Goal: Task Accomplishment & Management: Complete application form

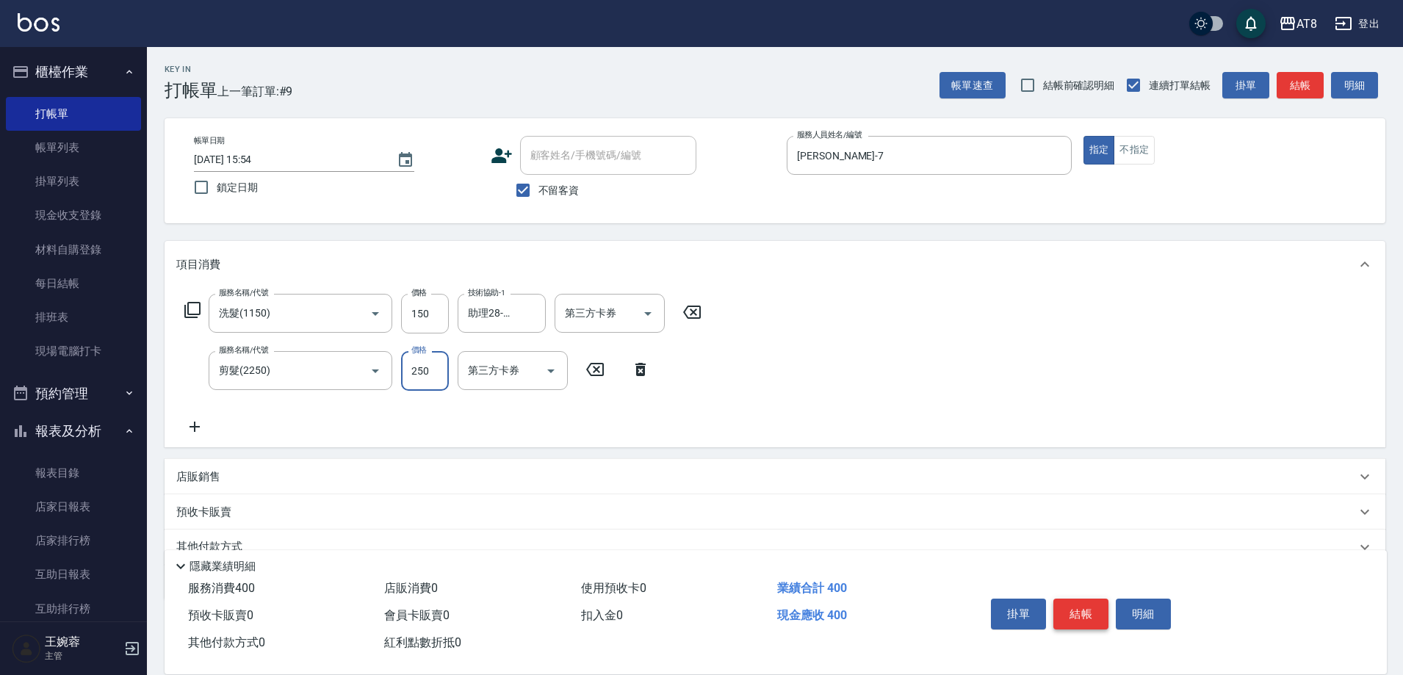
click at [1086, 613] on button "結帳" at bounding box center [1080, 614] width 55 height 31
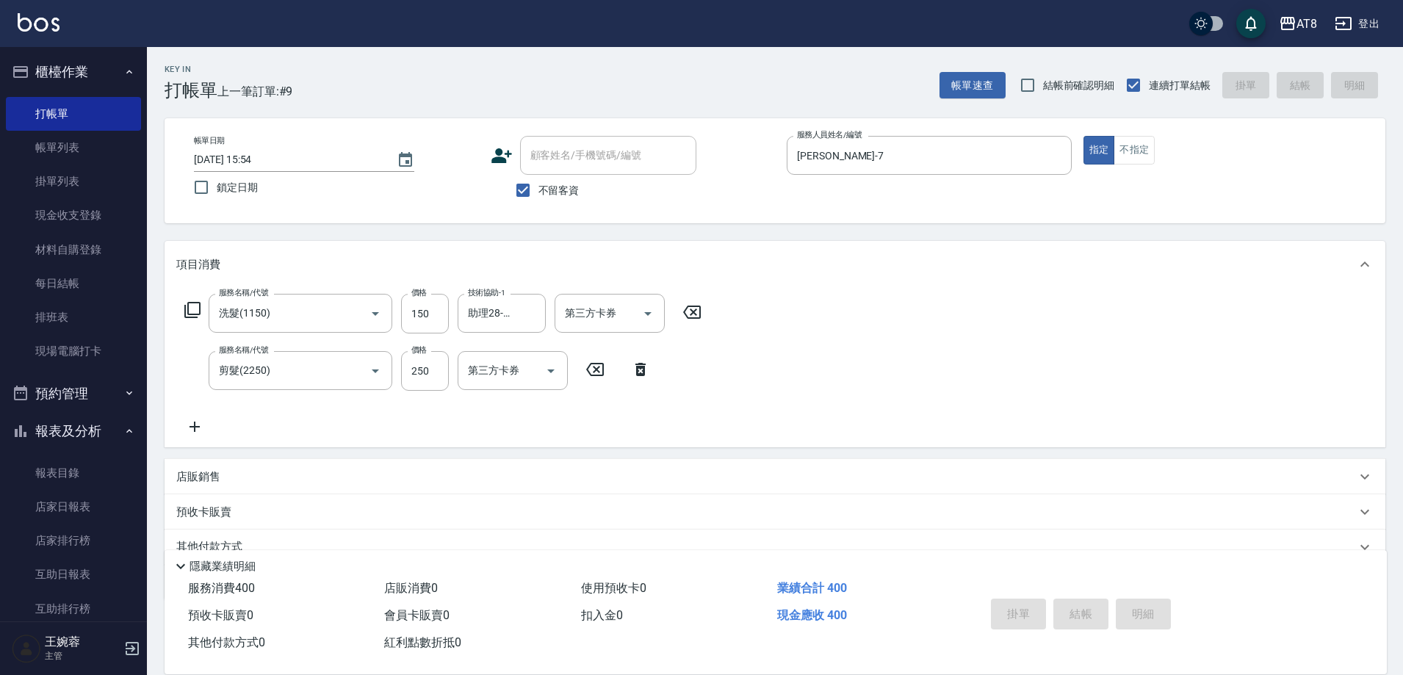
type input "[DATE] 17:30"
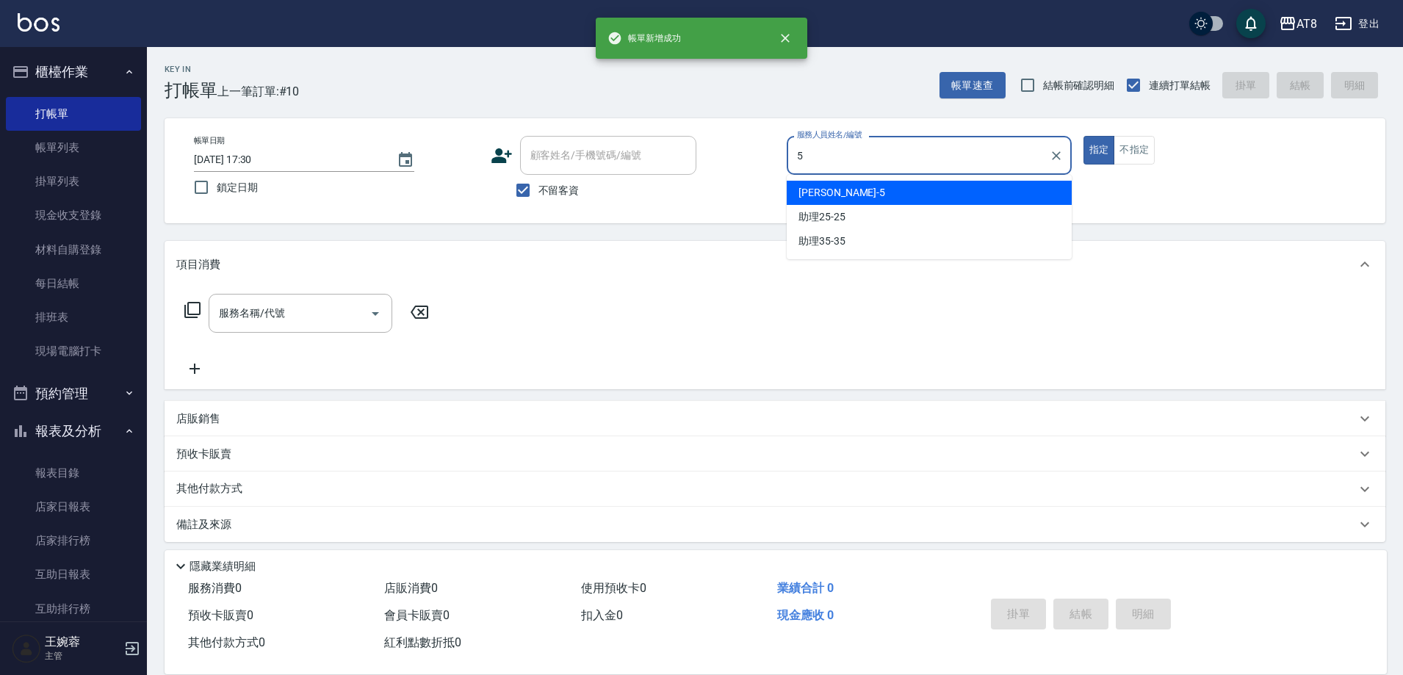
type input "HANK-5"
type button "true"
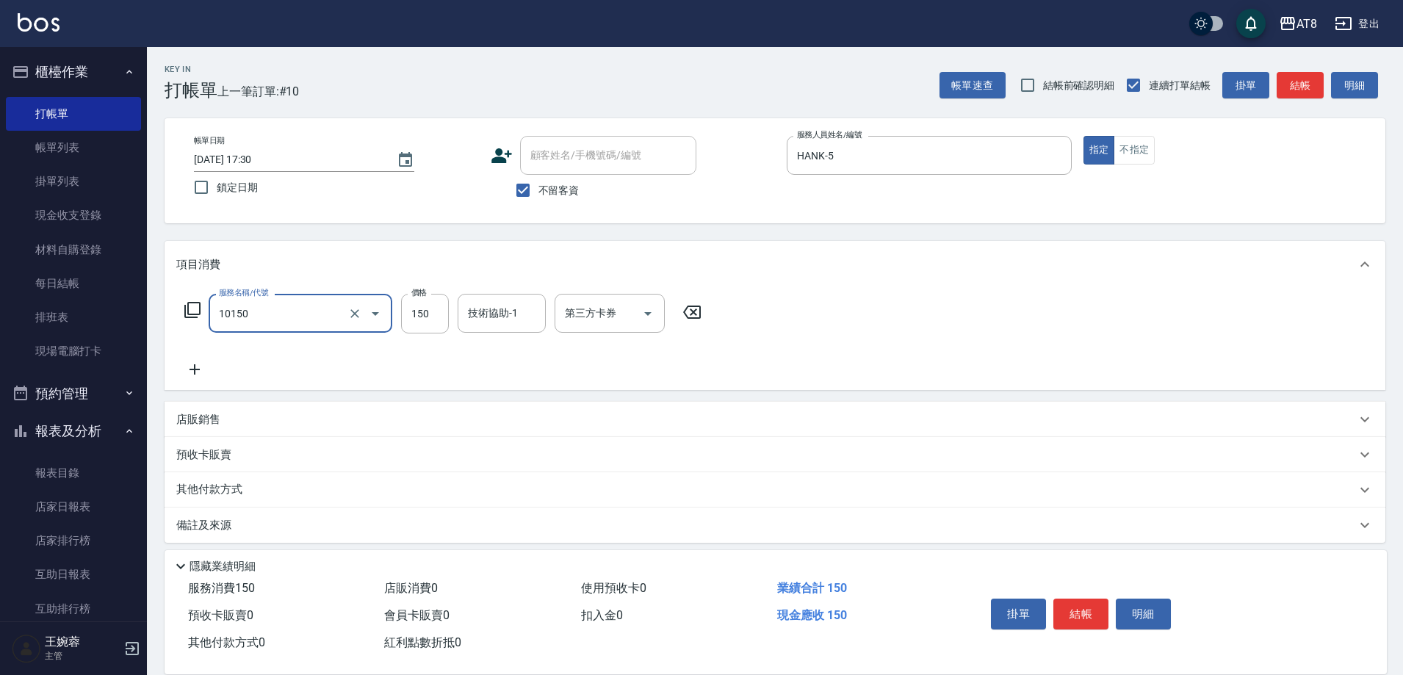
type input "入金洗髮150(10150)"
type input "200"
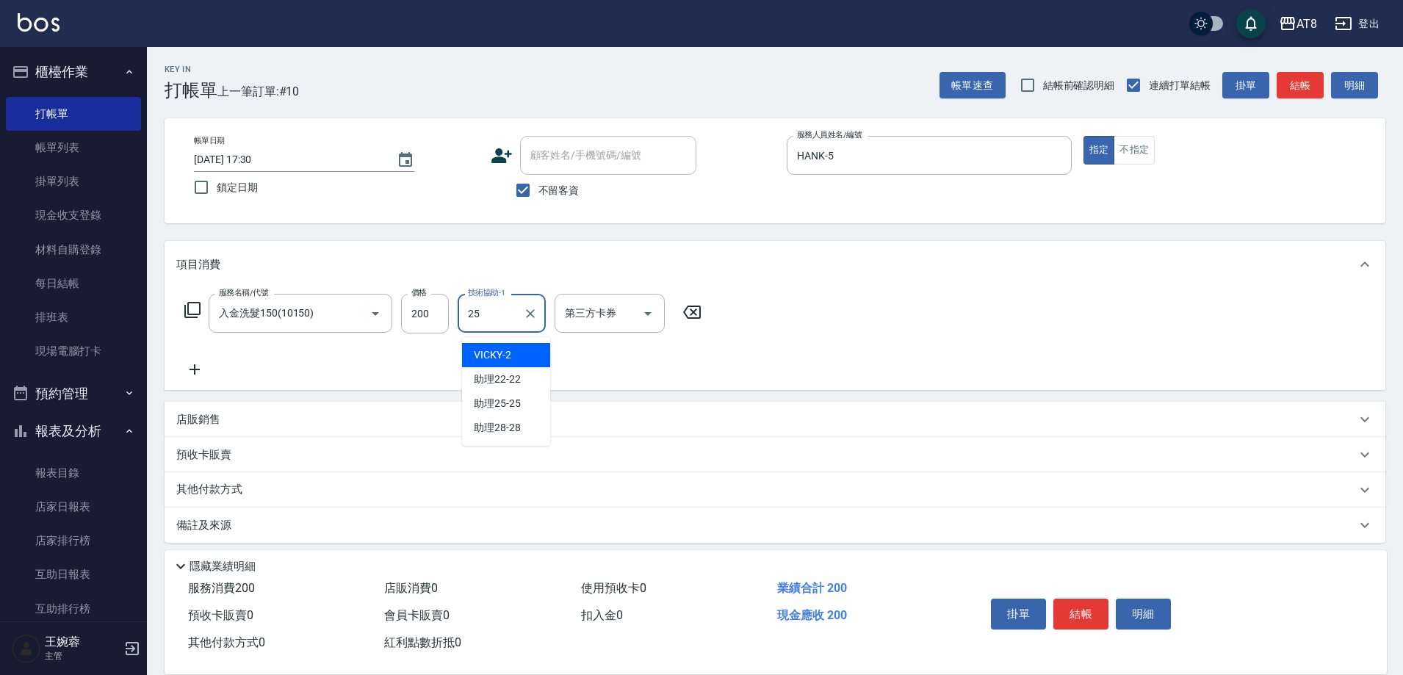
type input "助理25-25"
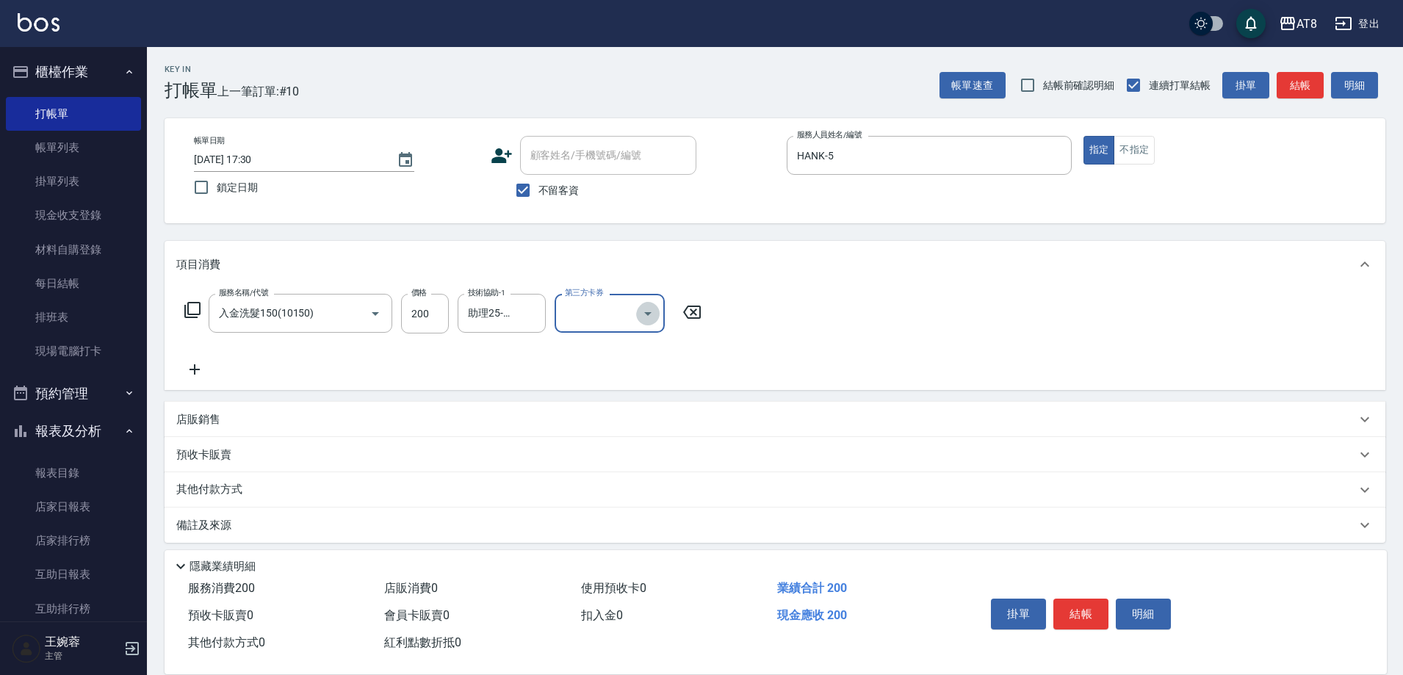
click at [657, 322] on icon "Open" at bounding box center [648, 314] width 18 height 18
click at [614, 456] on span "儲值卡" at bounding box center [614, 452] width 110 height 24
type input "儲值卡"
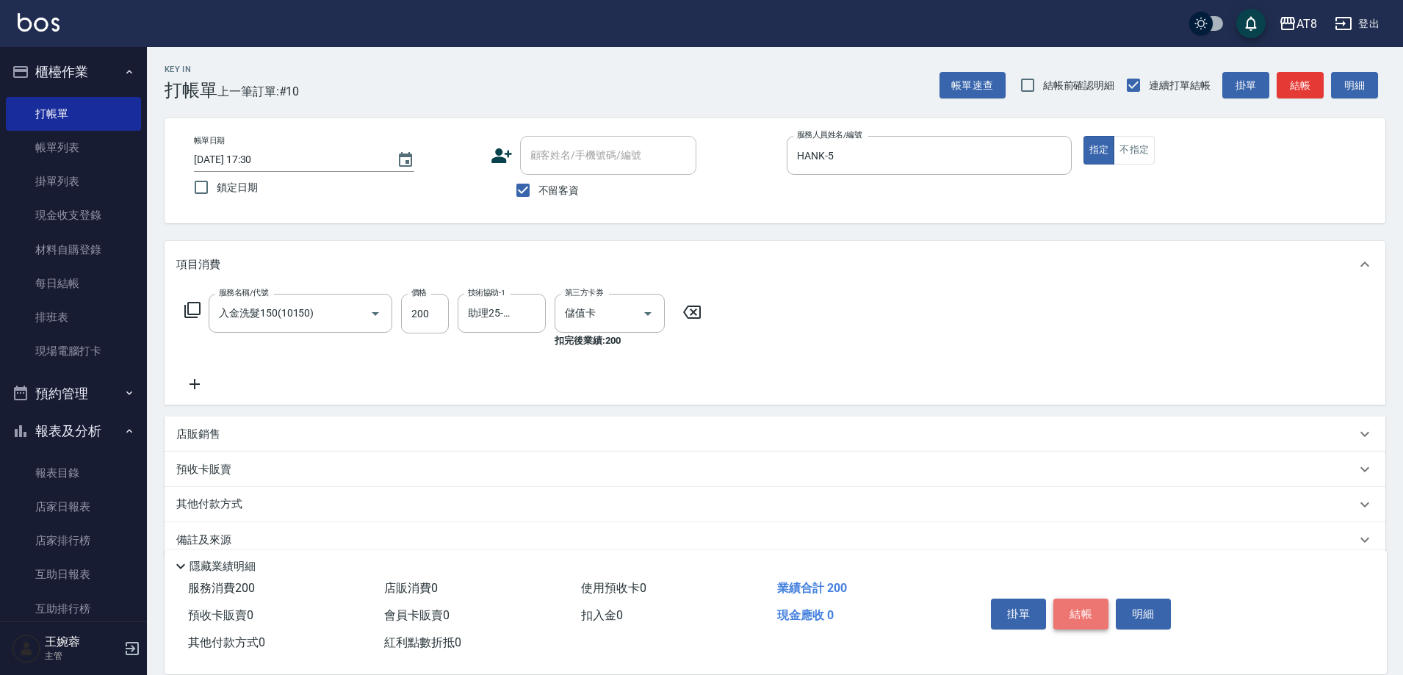
click at [1075, 602] on button "結帳" at bounding box center [1080, 614] width 55 height 31
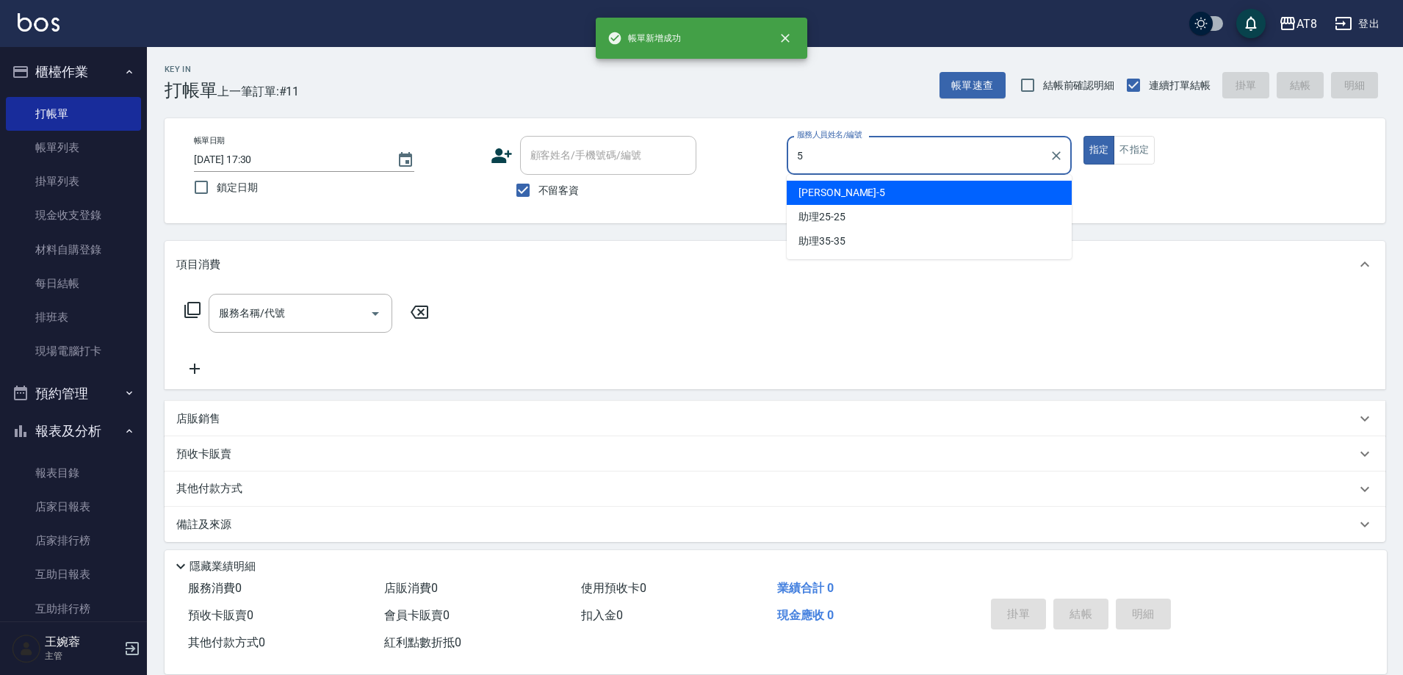
type input "HANK-5"
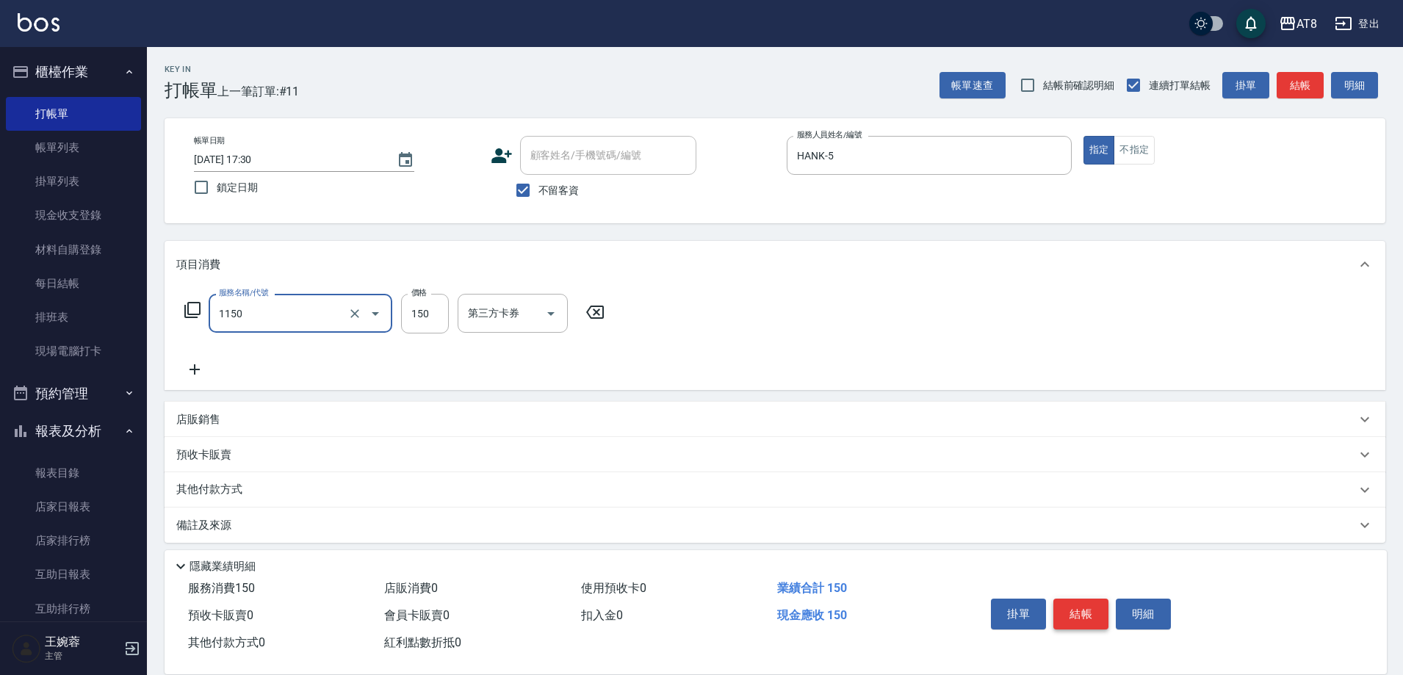
type input "洗髮(1150)"
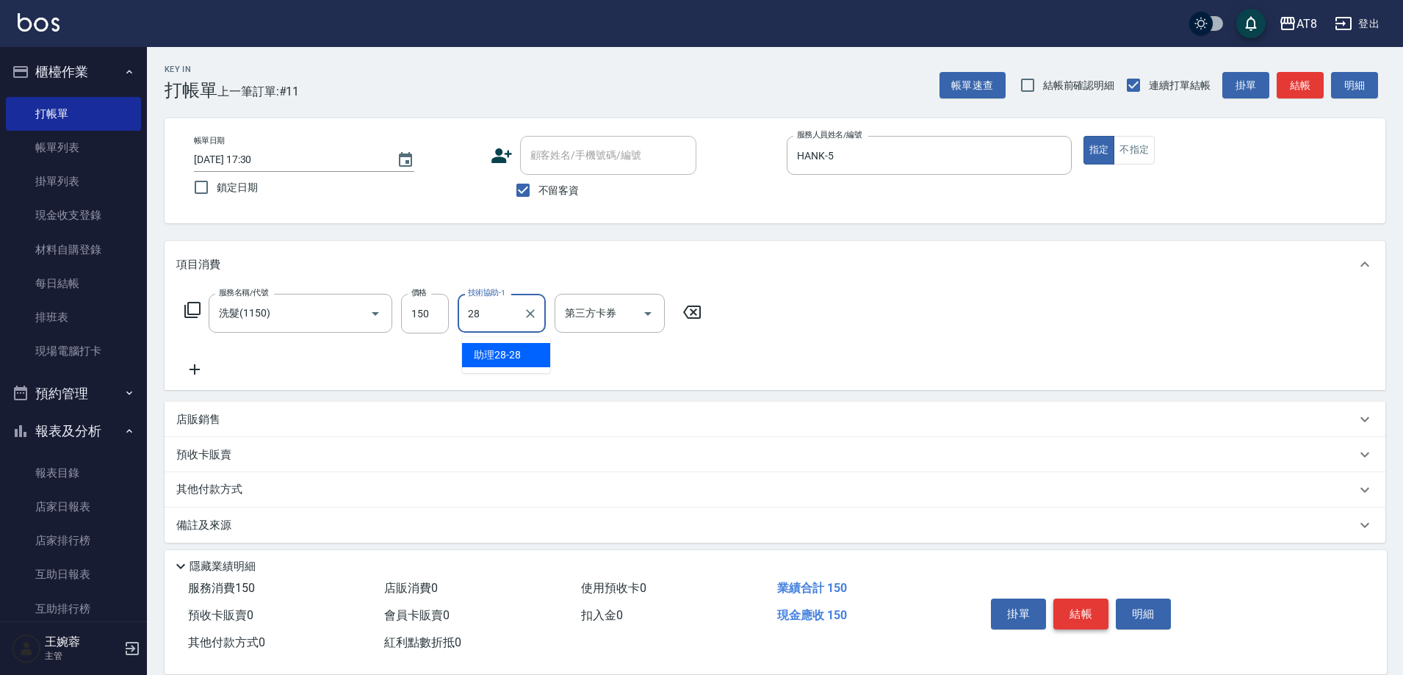
type input "助理28-28"
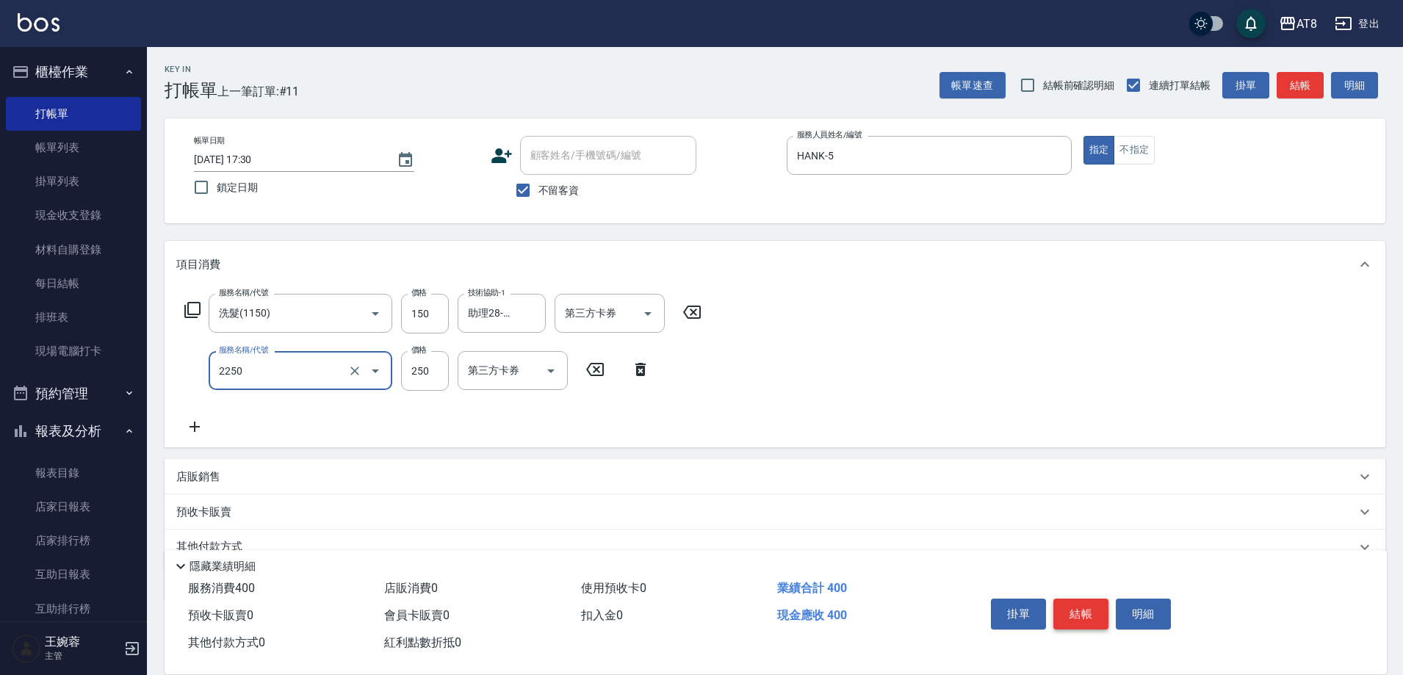
type input "剪髮(2250)"
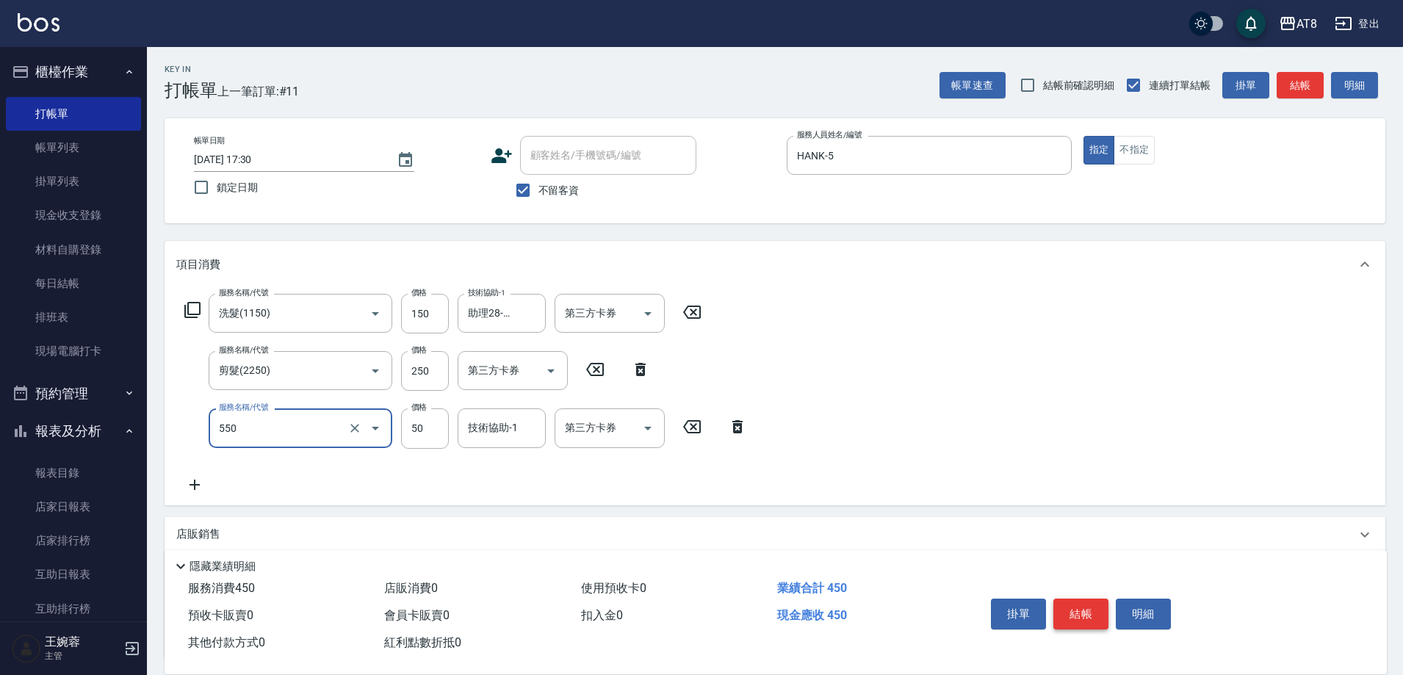
type input "精油或深層(550)"
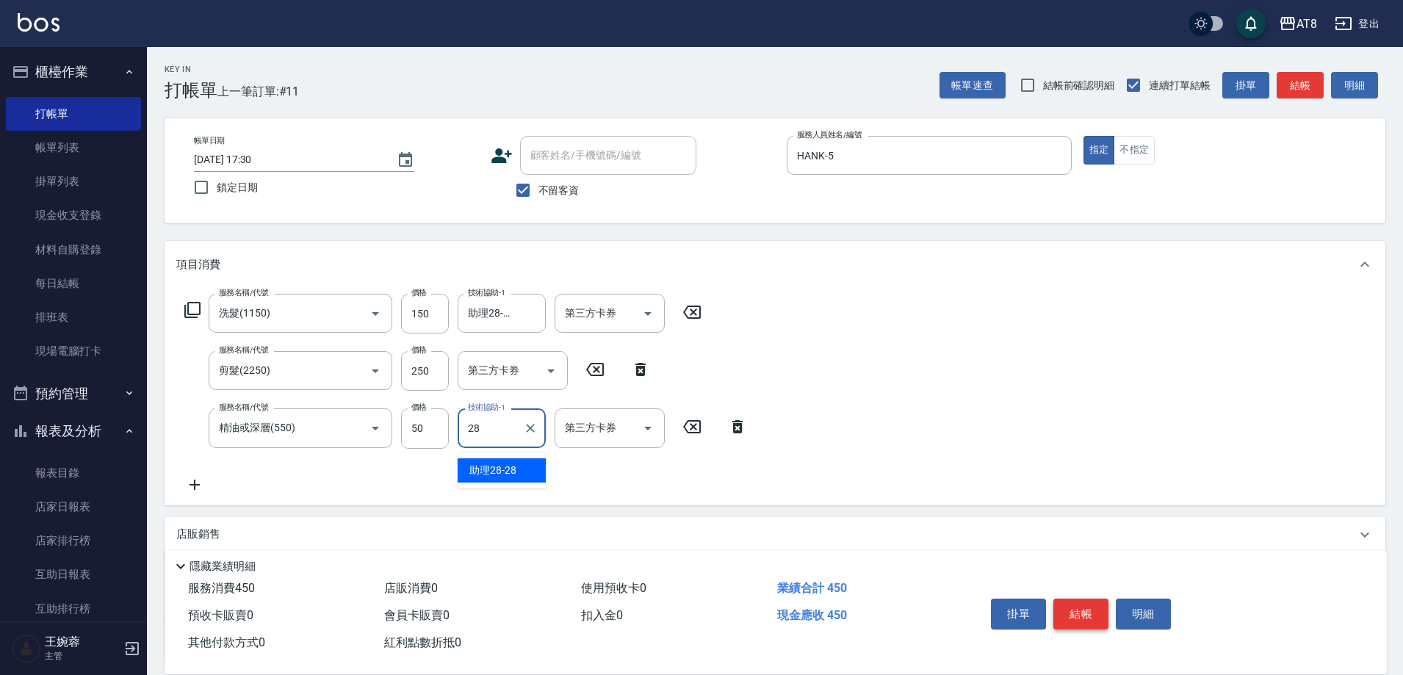
type input "助理28-28"
click at [364, 378] on button "Open" at bounding box center [376, 371] width 24 height 24
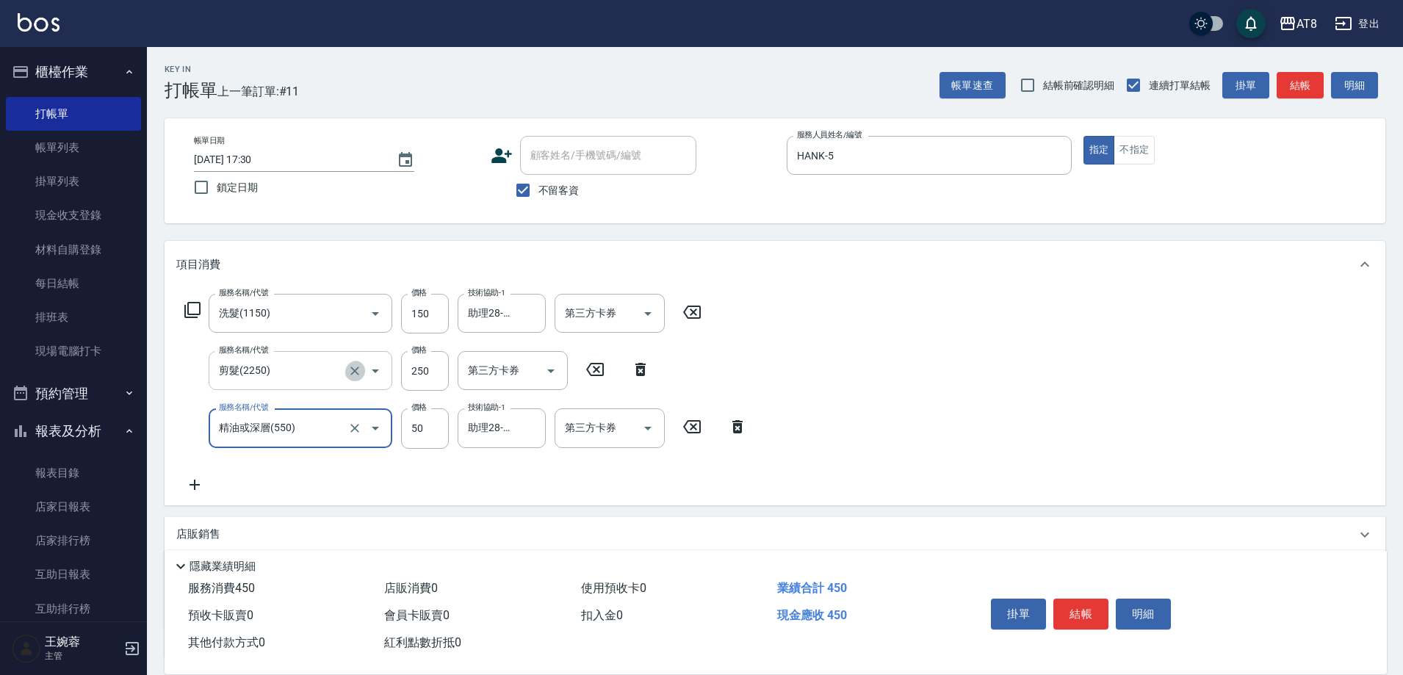
click at [350, 375] on icon "Clear" at bounding box center [354, 371] width 9 height 9
click at [303, 378] on input "服務名稱/代號" at bounding box center [279, 371] width 129 height 26
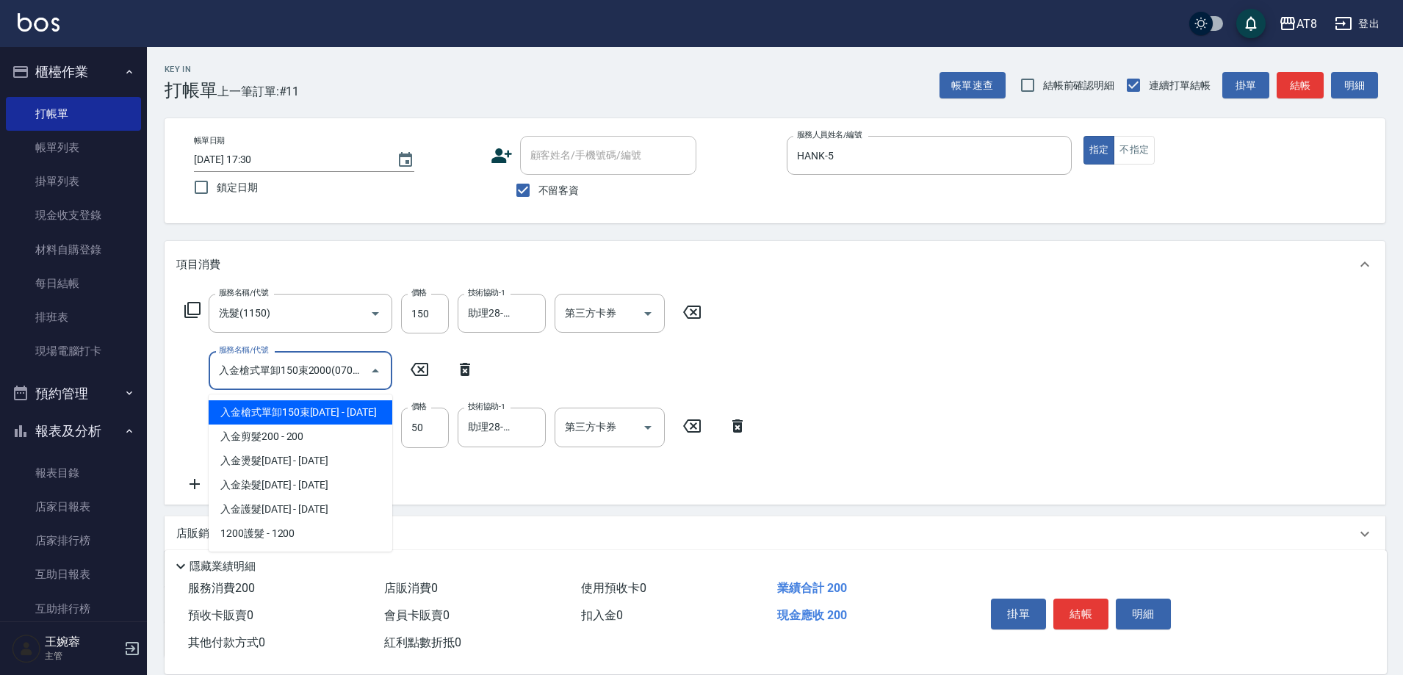
type input "入金槍式單卸150束2000(07020)"
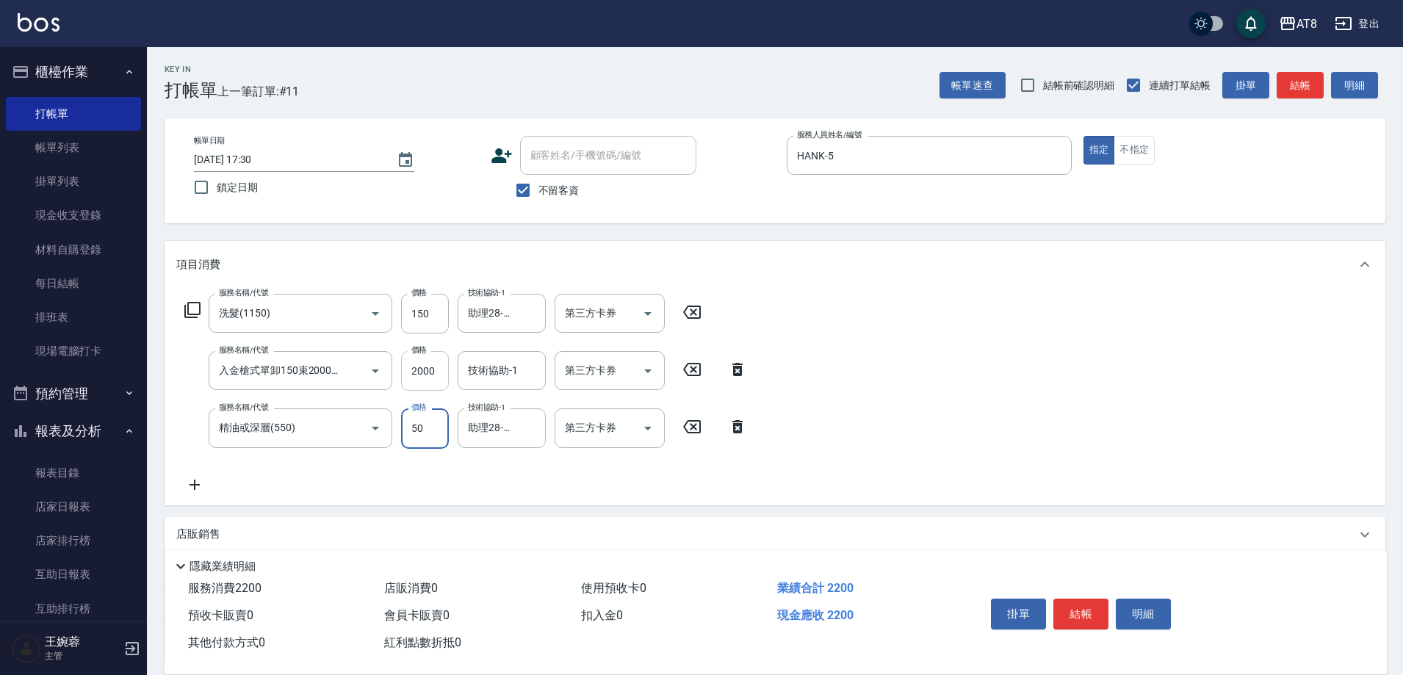
click at [433, 376] on input "2000" at bounding box center [425, 371] width 48 height 40
type input "200"
click at [1100, 599] on button "結帳" at bounding box center [1080, 614] width 55 height 31
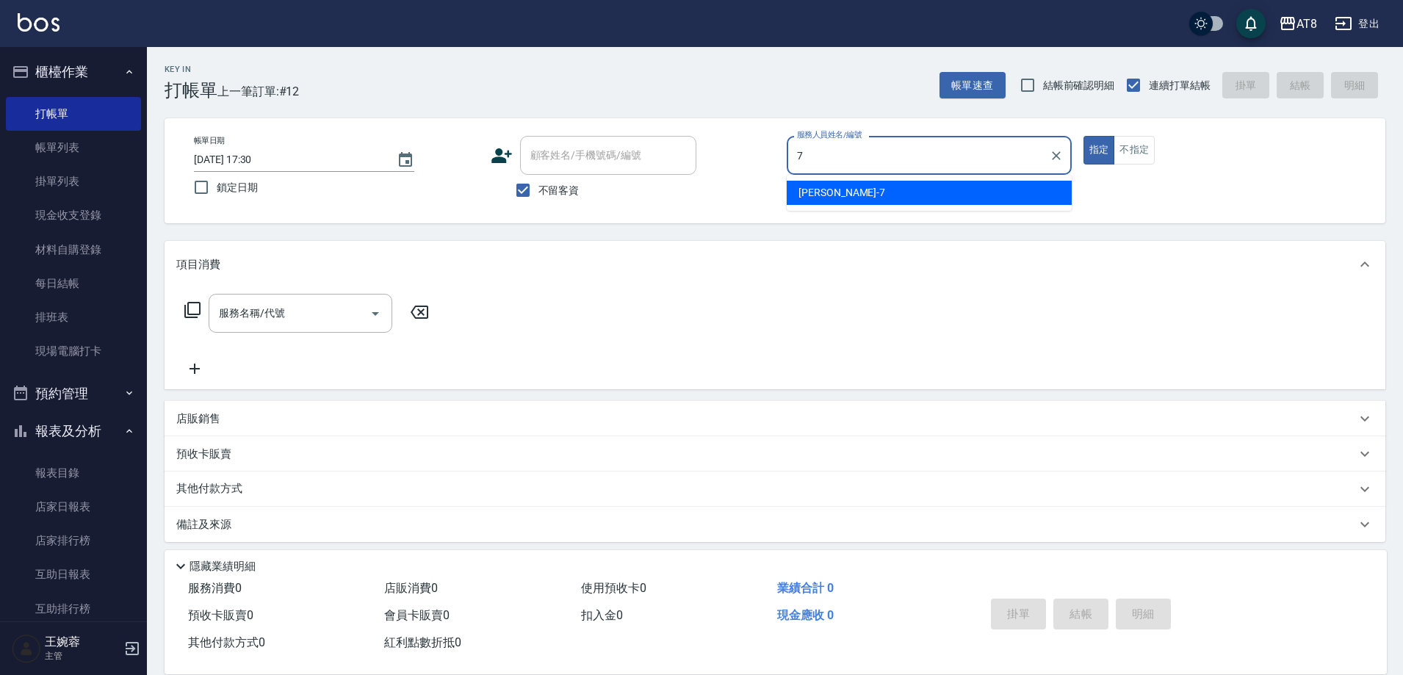
type input "[PERSON_NAME]-7"
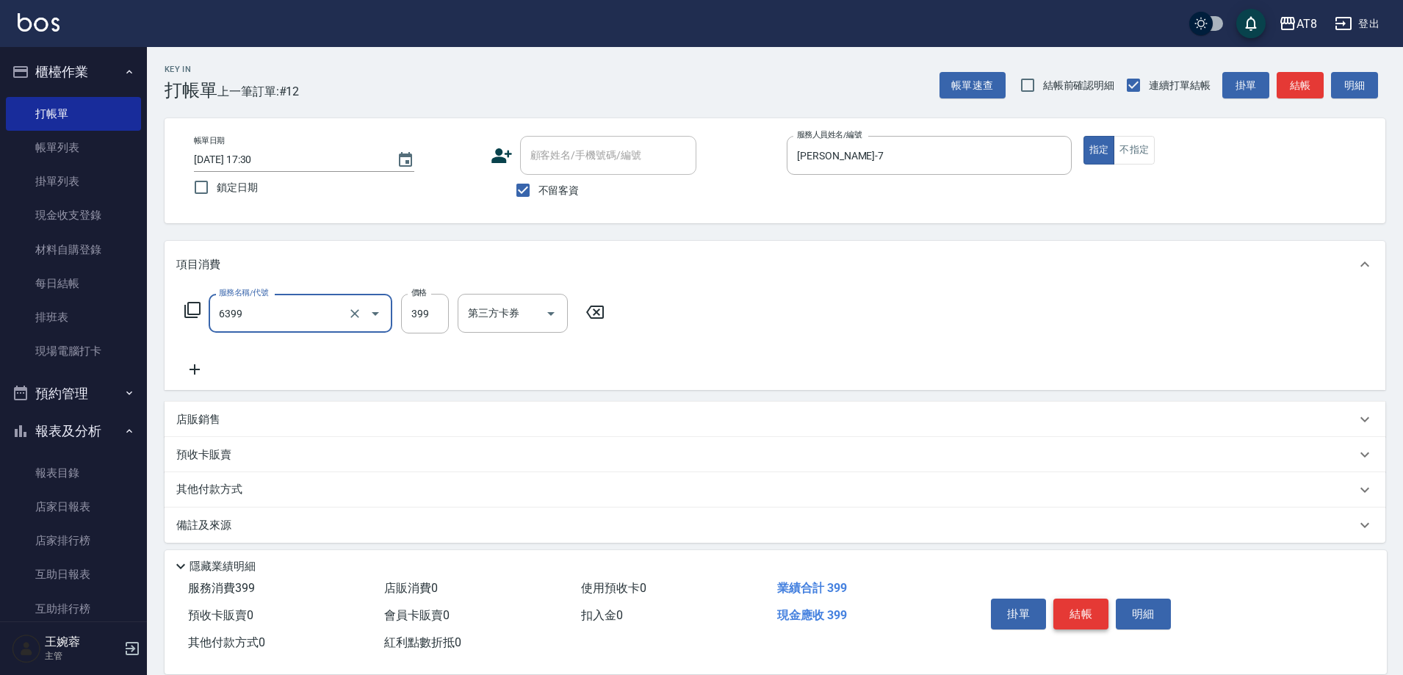
type input "SPA399(6399)"
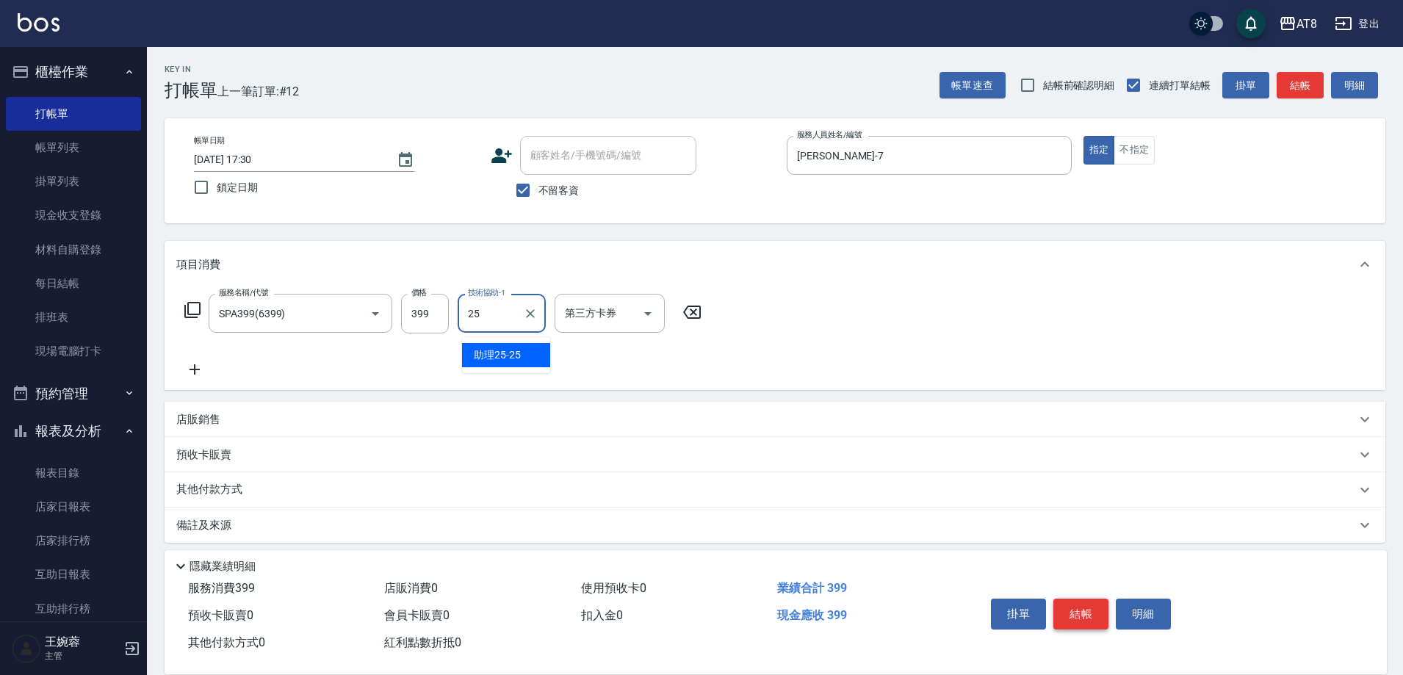
type input "助理25-25"
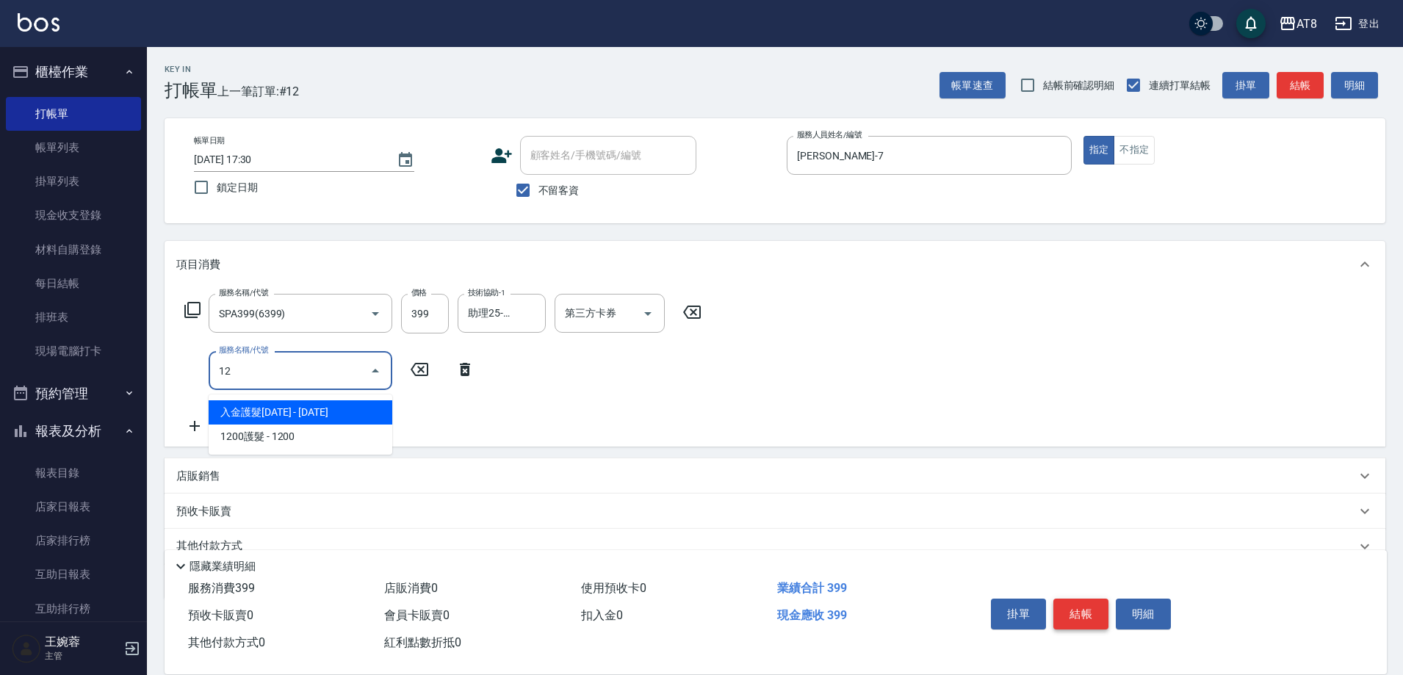
type input "1"
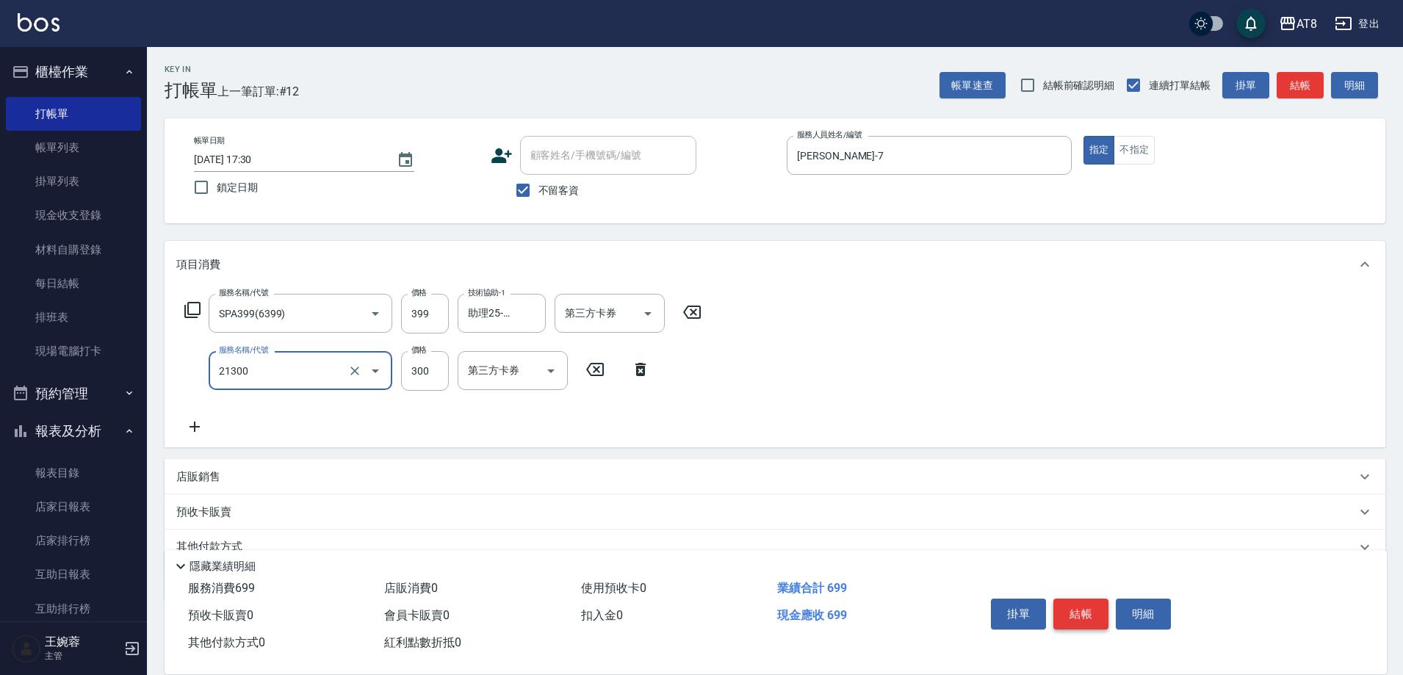
type input "剪髮(21300)"
click at [1100, 599] on button "結帳" at bounding box center [1080, 614] width 55 height 31
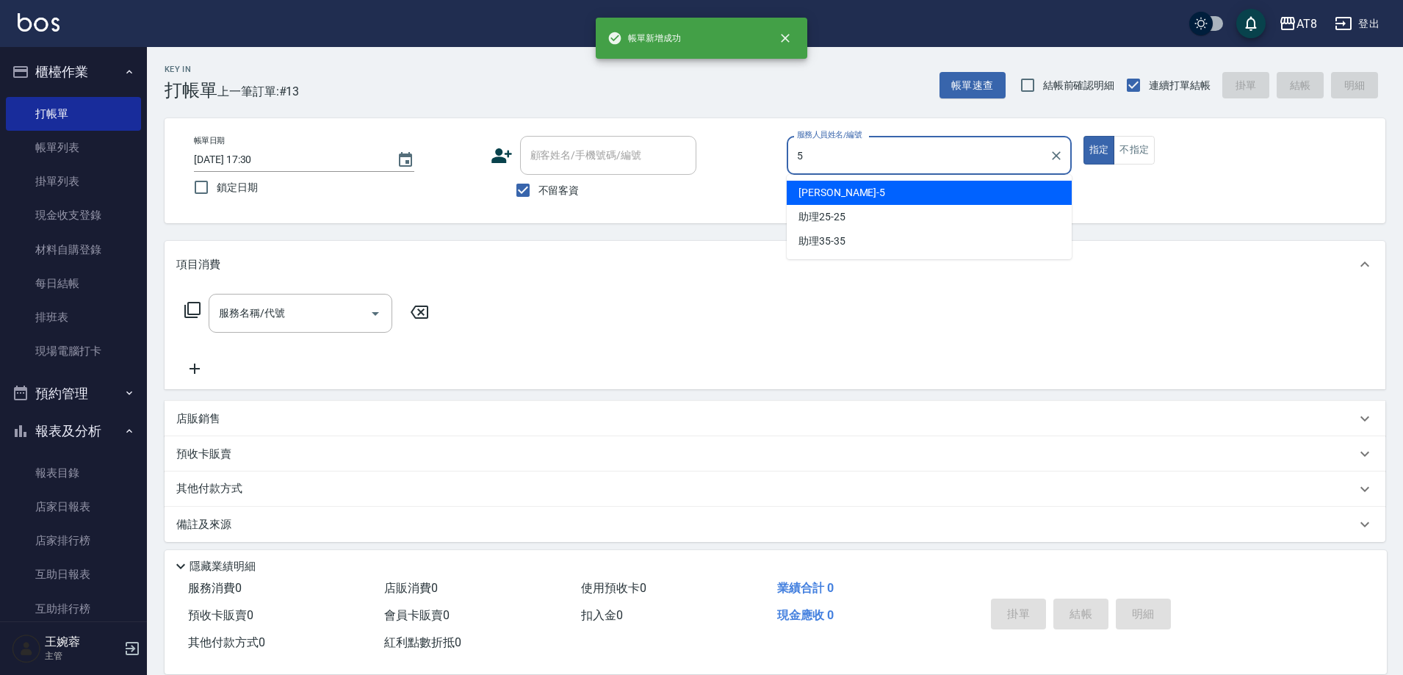
type input "HANK-5"
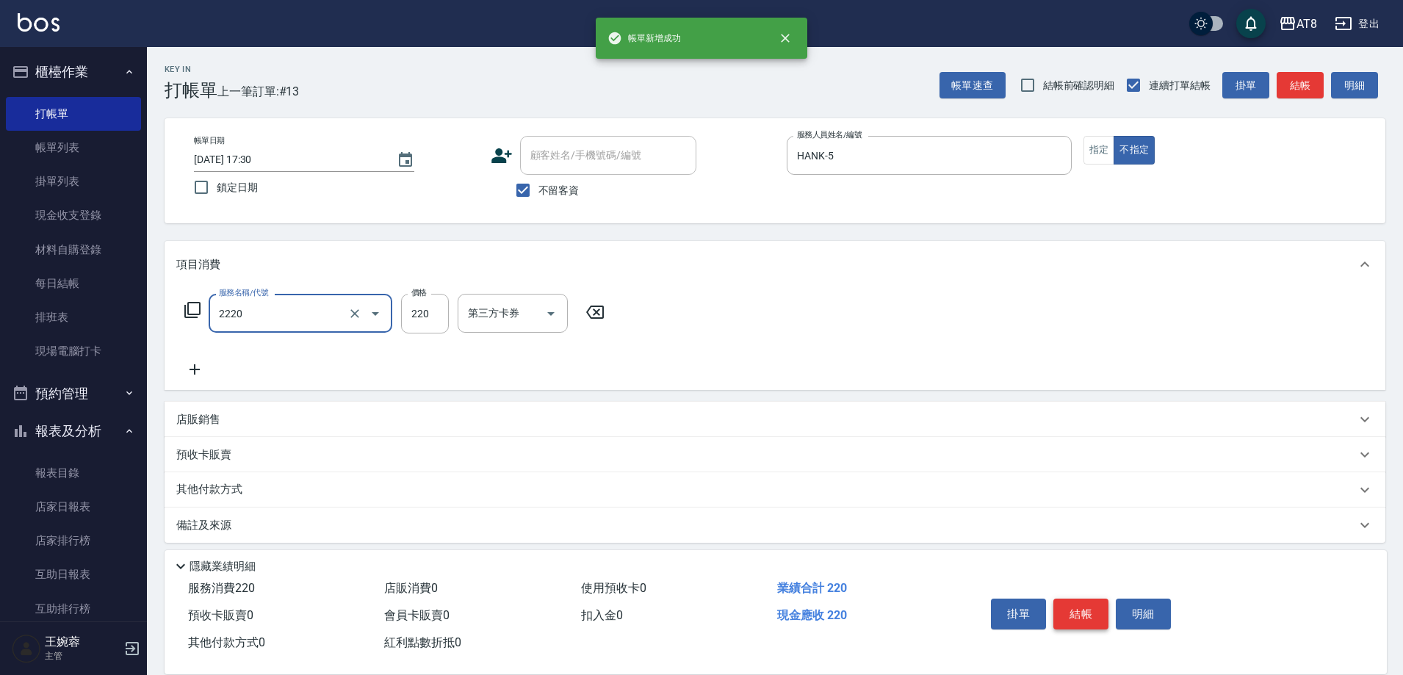
type input "剪髮(2220)"
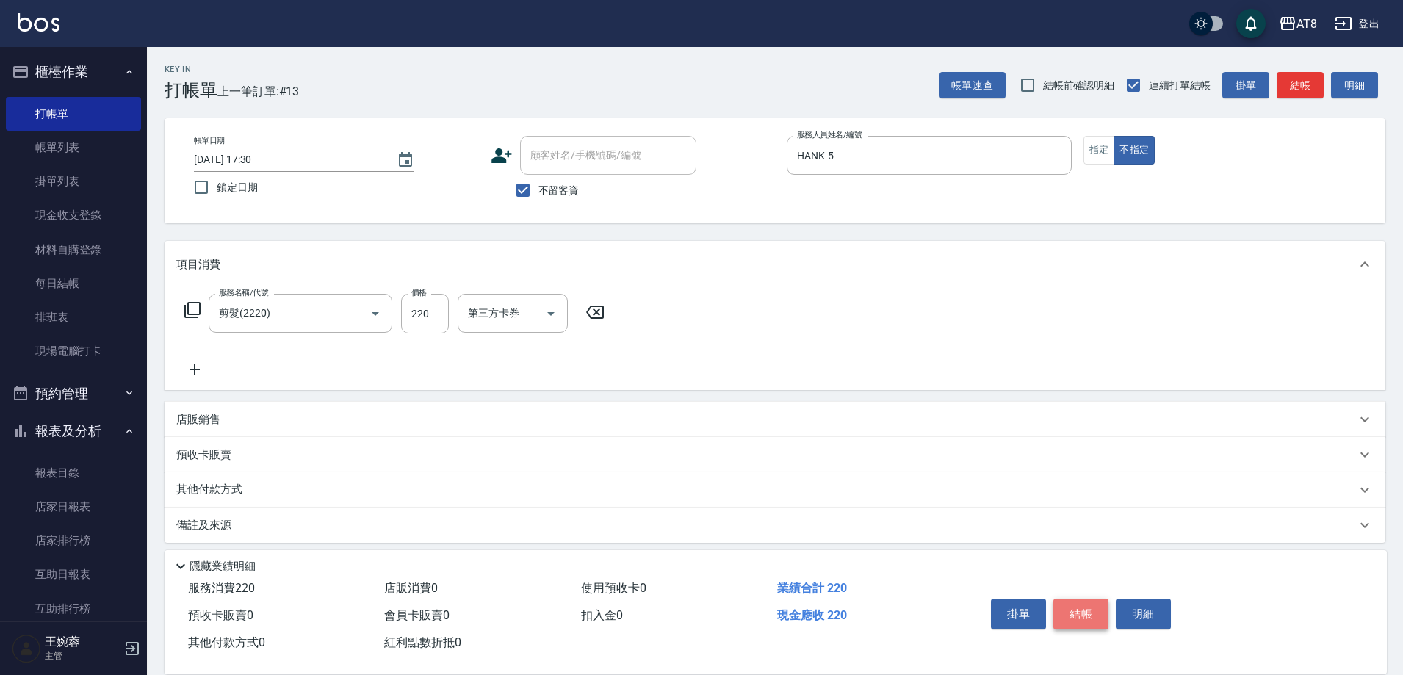
click at [1100, 599] on button "結帳" at bounding box center [1080, 614] width 55 height 31
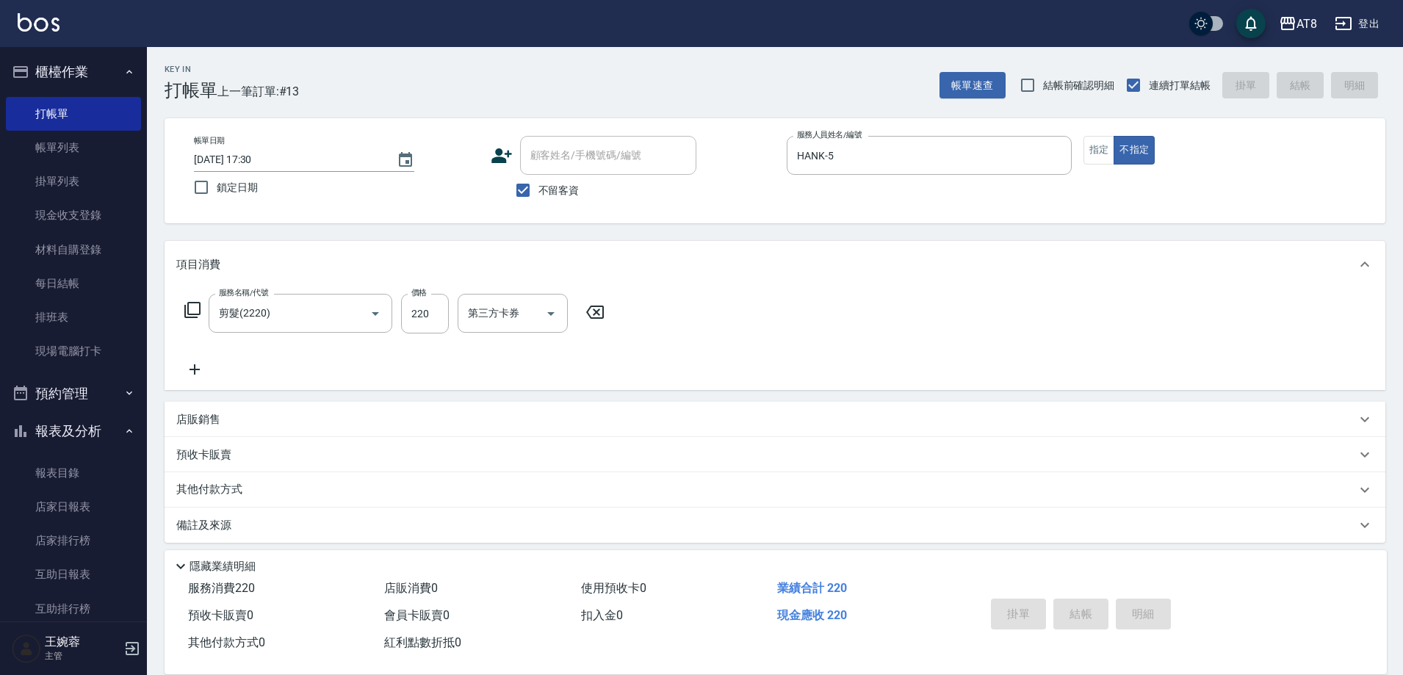
type input "[DATE] 17:31"
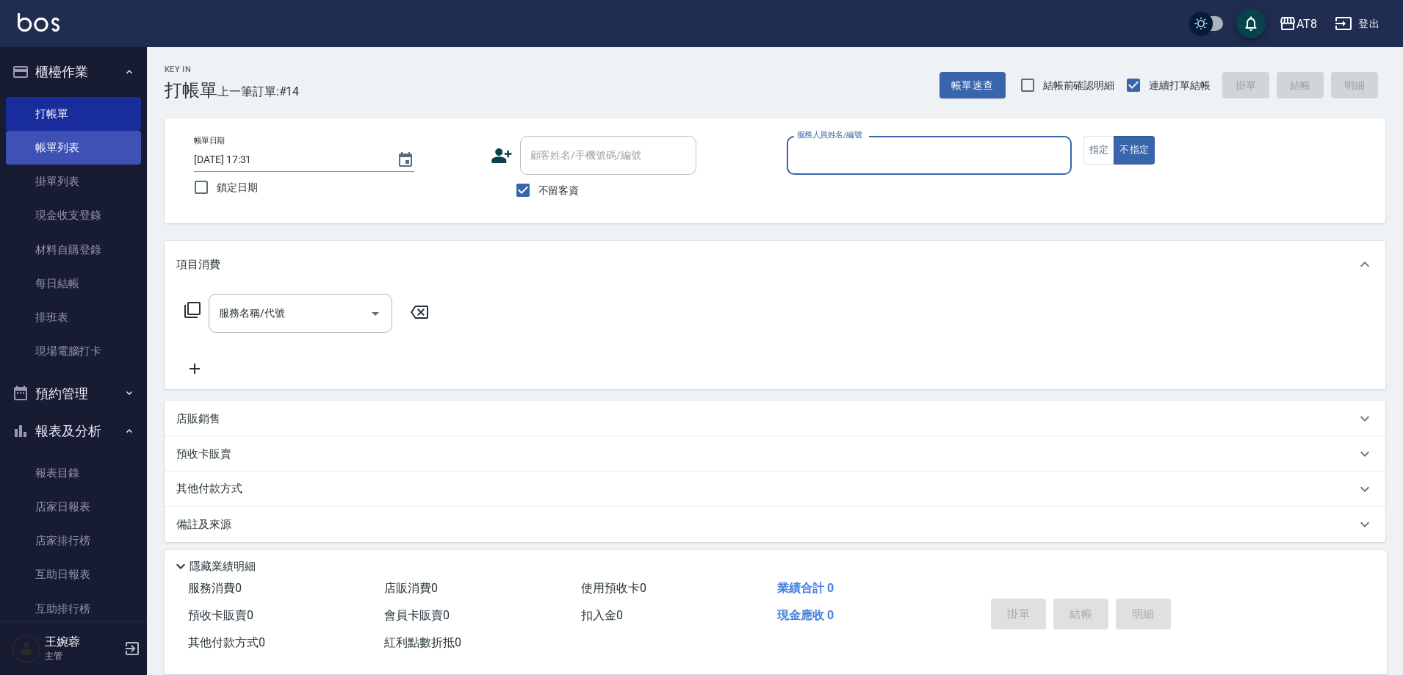
click at [72, 139] on link "帳單列表" at bounding box center [73, 148] width 135 height 34
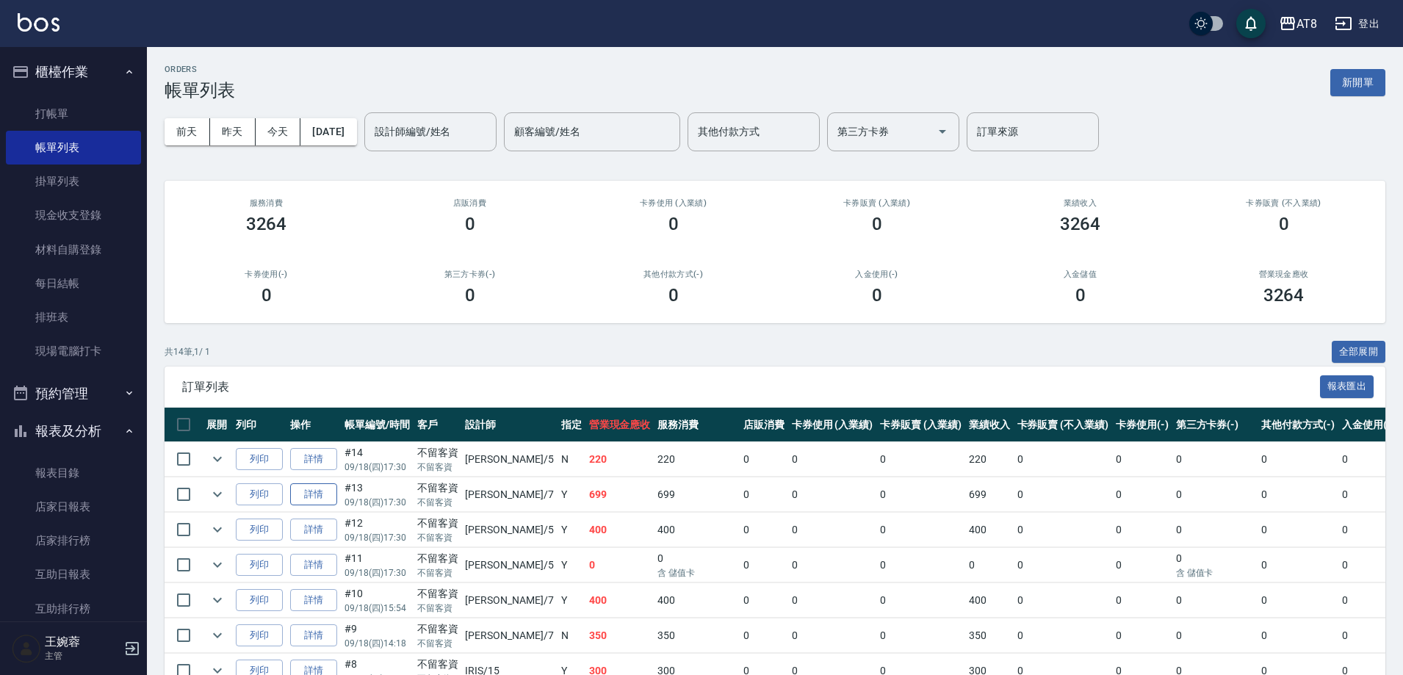
click at [331, 506] on link "詳情" at bounding box center [313, 494] width 47 height 23
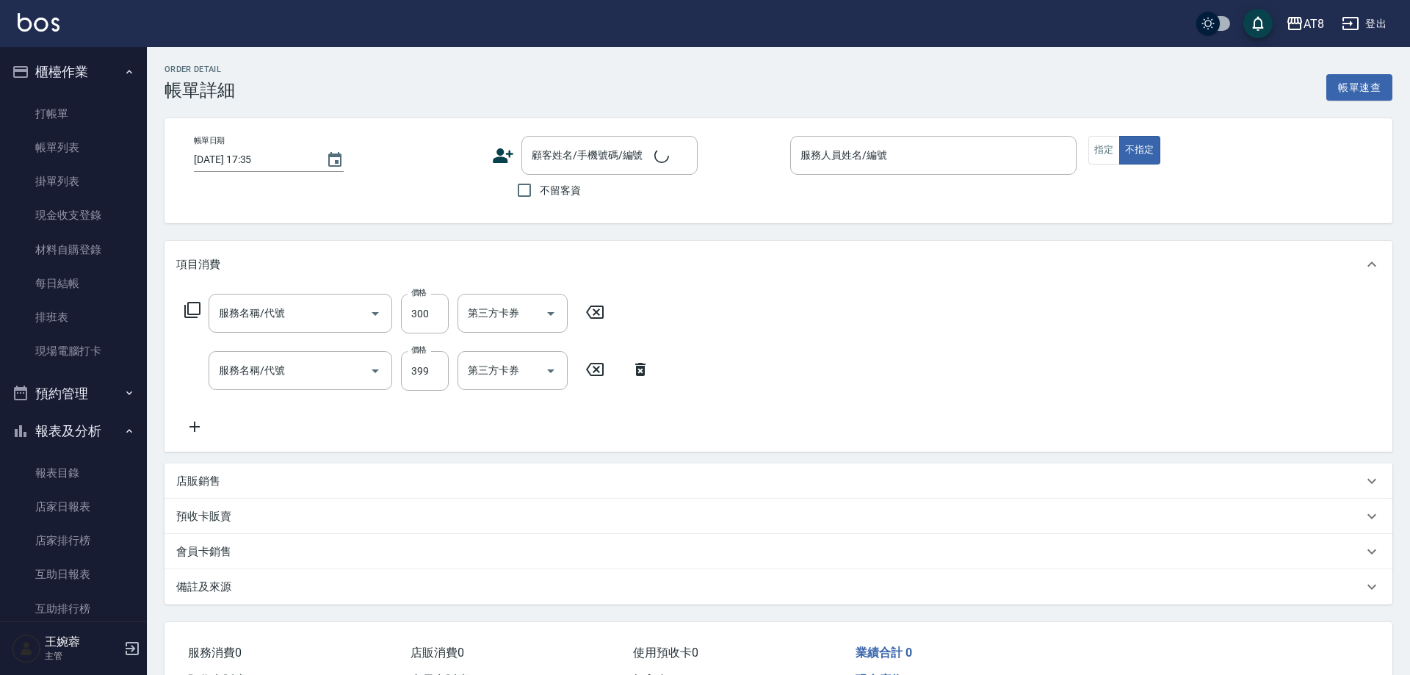
type input "[DATE] 17:30"
checkbox input "true"
type input "[PERSON_NAME]-7"
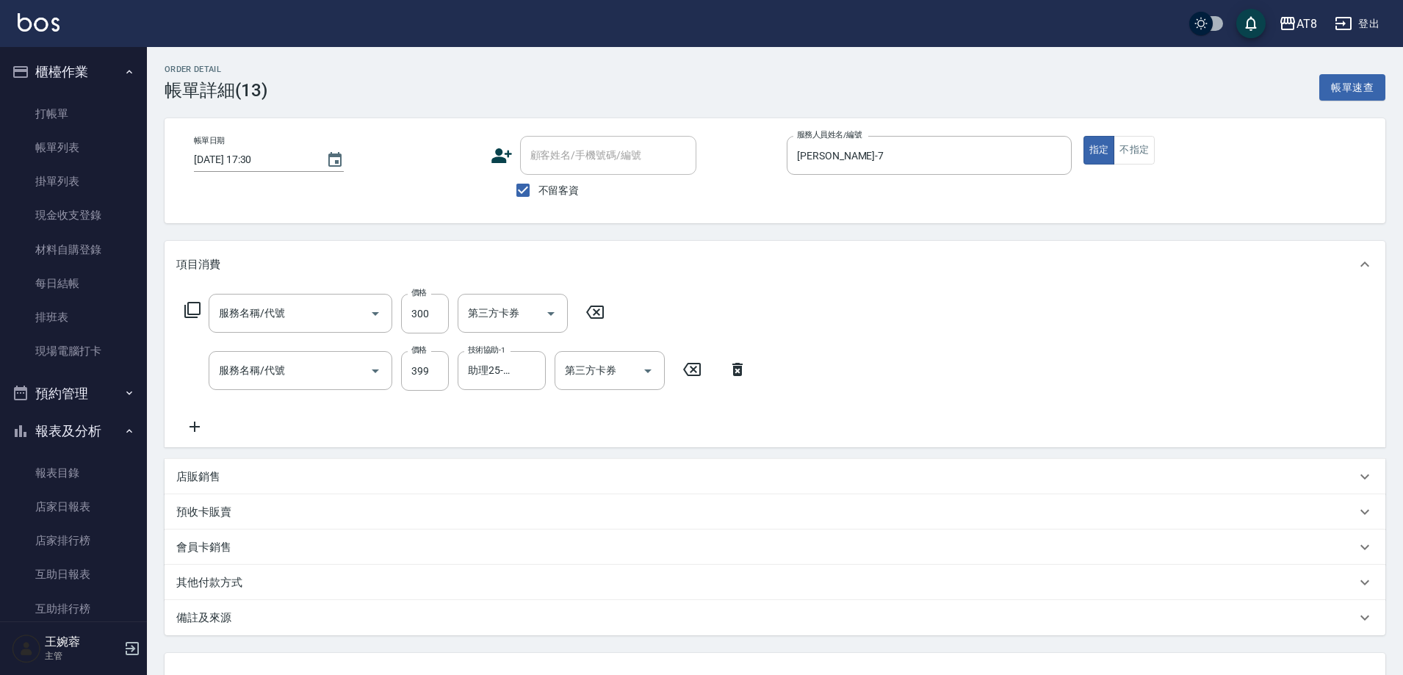
type input "剪髮(21300)"
type input "SPA399(6399)"
click at [574, 320] on div "第三方卡券 第三方卡券" at bounding box center [517, 314] width 119 height 40
click at [604, 319] on icon at bounding box center [595, 312] width 18 height 13
click at [735, 373] on icon at bounding box center [737, 368] width 10 height 13
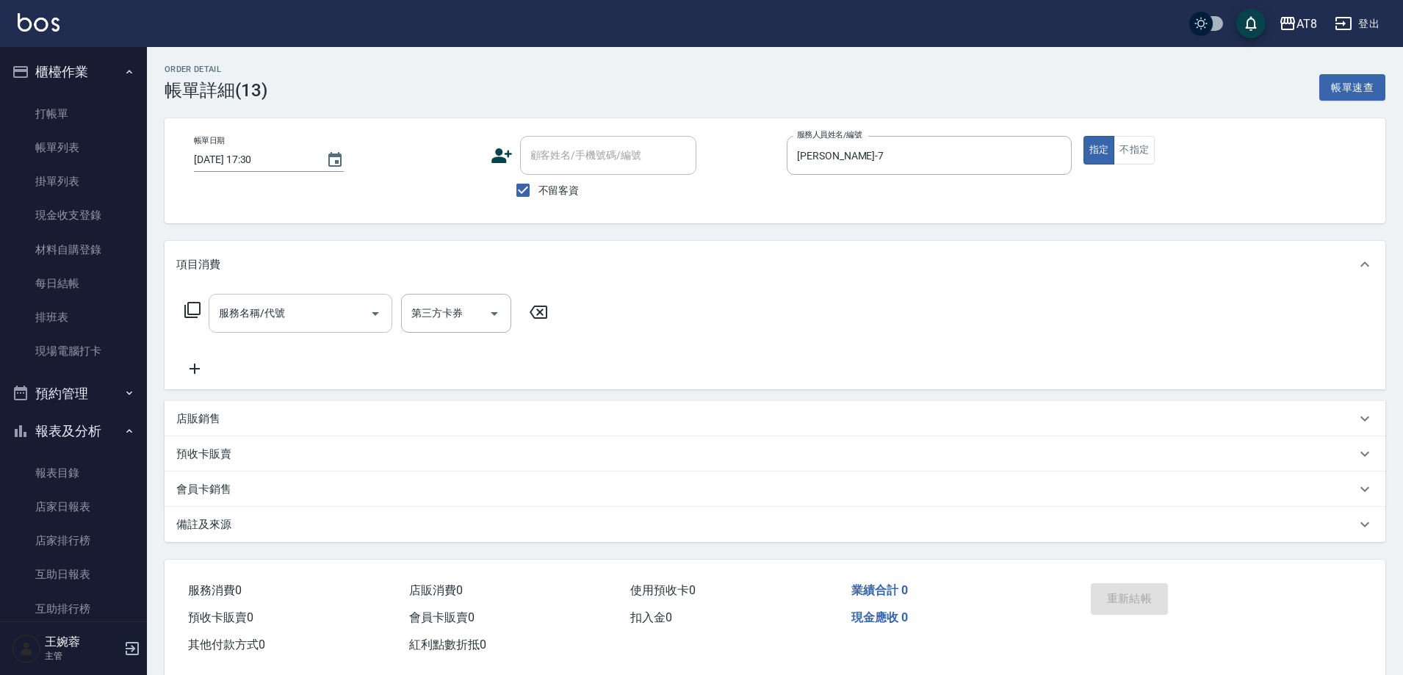
click at [259, 315] on input "服務名稱/代號" at bounding box center [289, 313] width 148 height 26
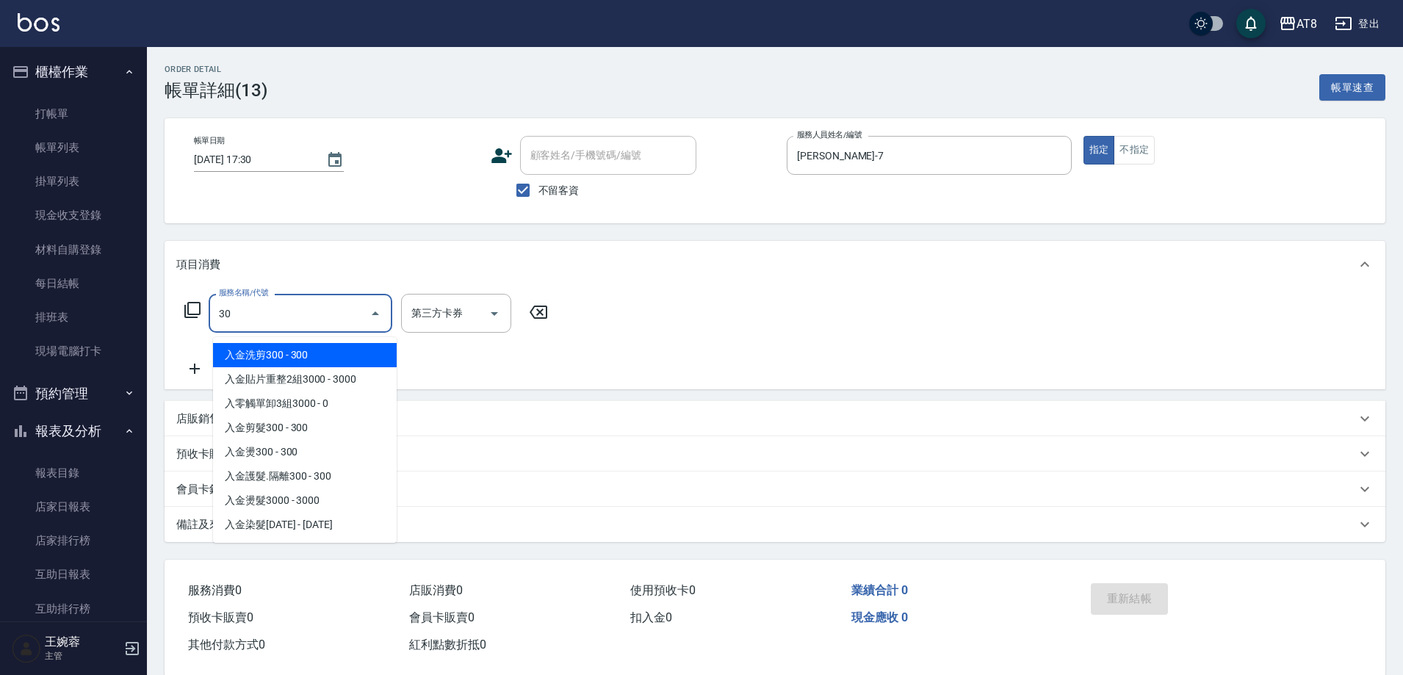
type input "3"
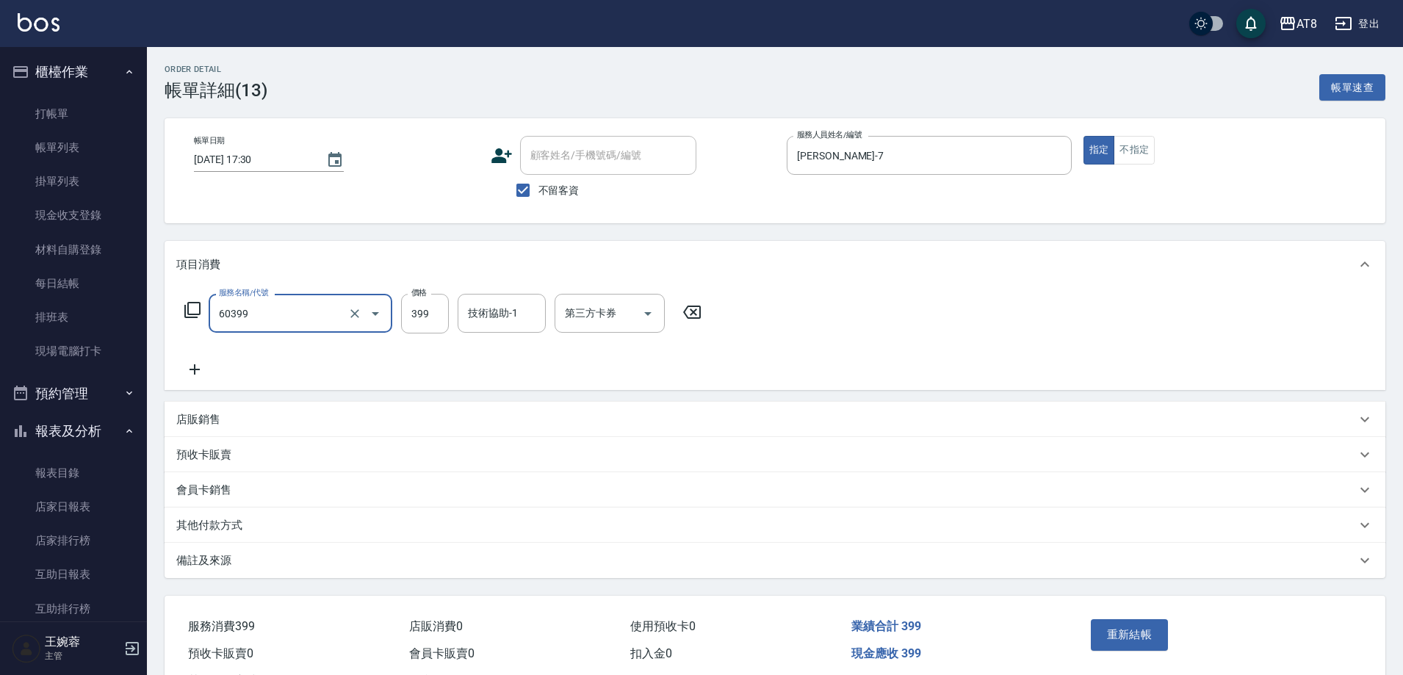
type input "入金SPA399(60399)"
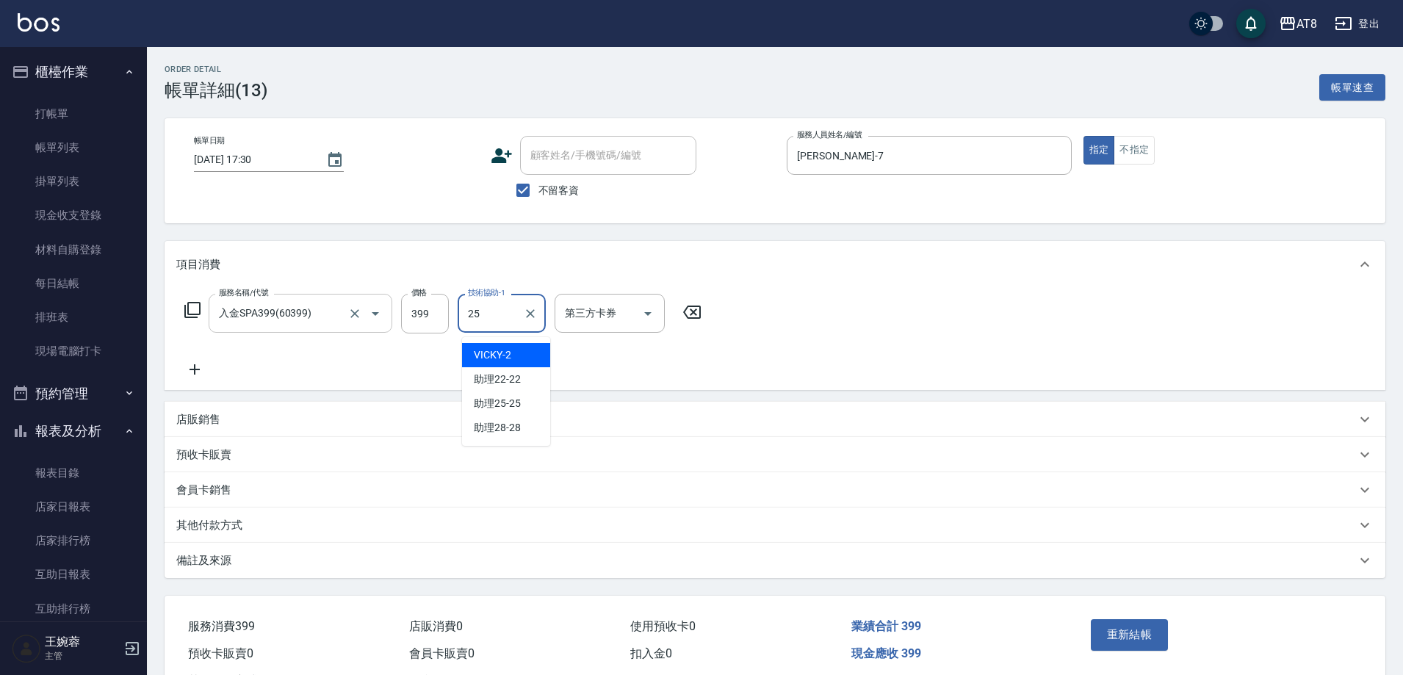
type input "助理25-25"
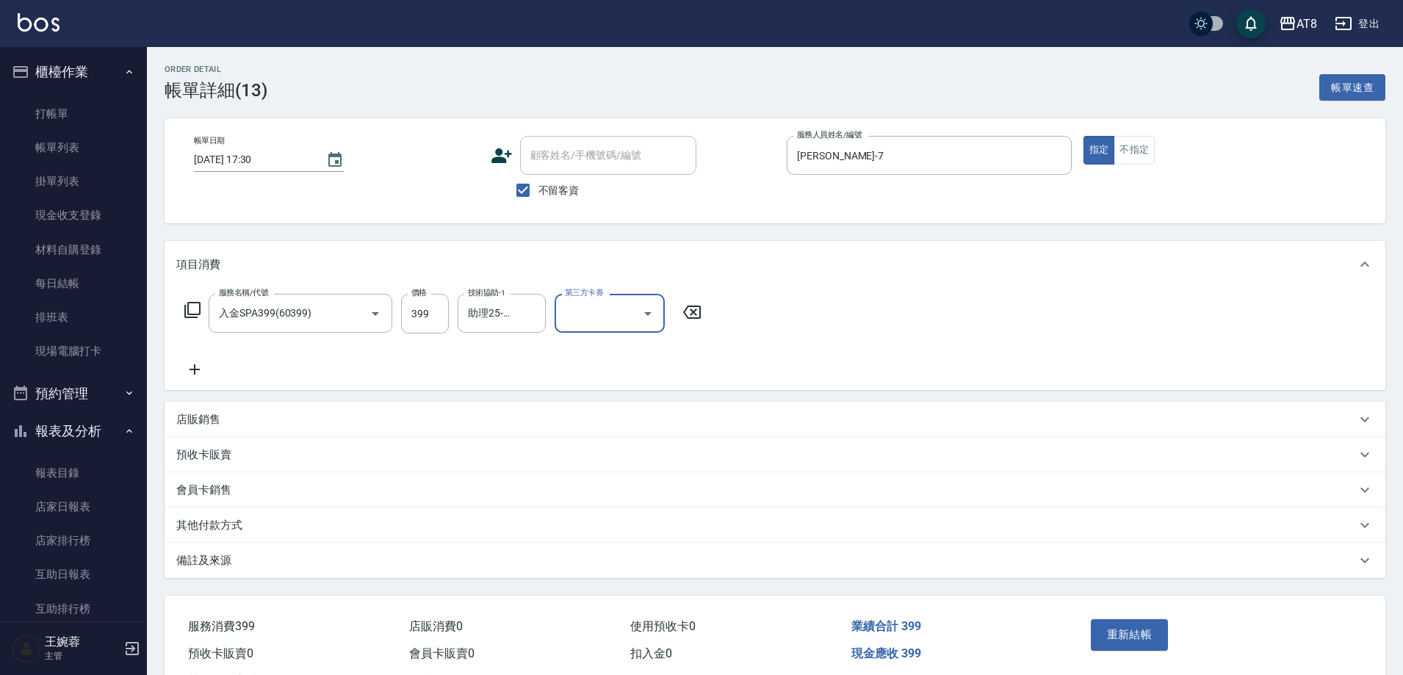
click at [652, 313] on icon "Open" at bounding box center [648, 314] width 18 height 18
click at [627, 447] on span "儲值卡" at bounding box center [614, 452] width 110 height 24
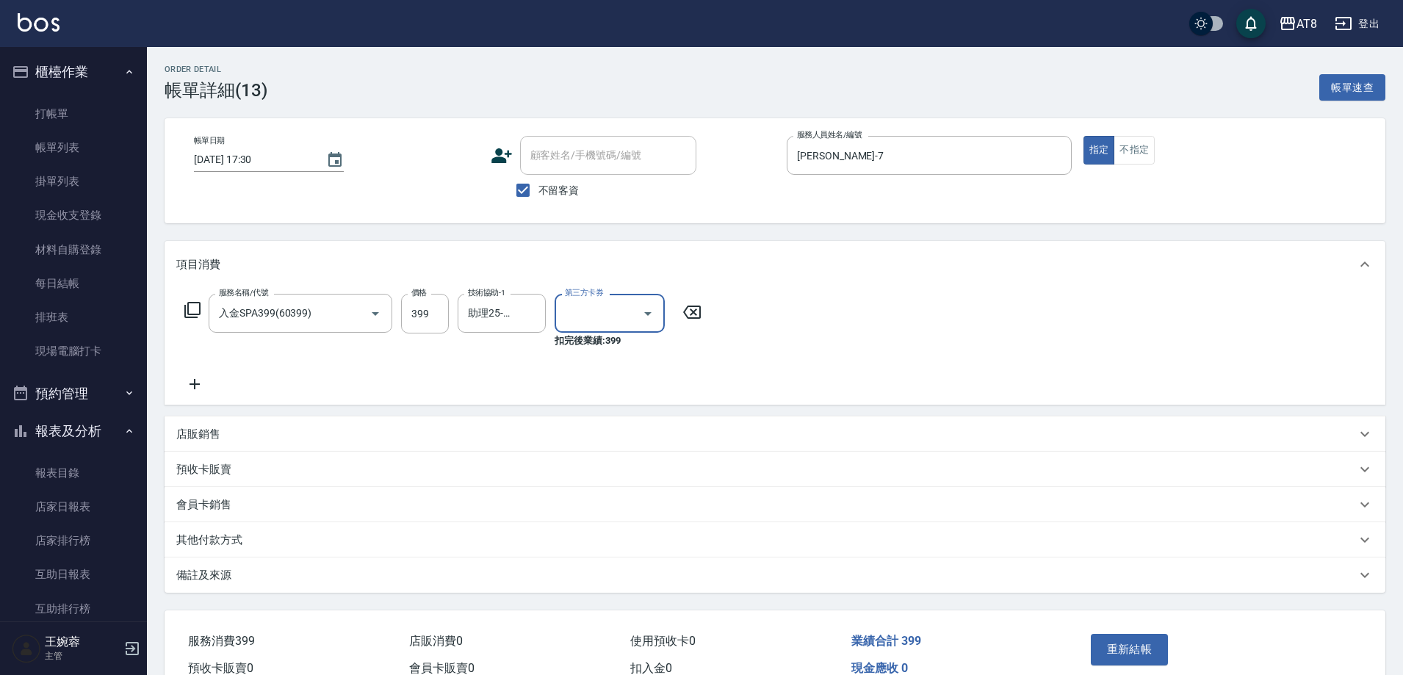
type input "儲值卡"
click at [1135, 664] on button "重新結帳" at bounding box center [1130, 649] width 78 height 31
